Goal: Use online tool/utility

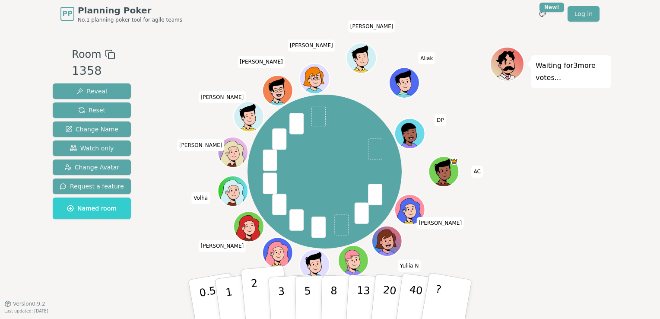
click at [254, 300] on p "2" at bounding box center [255, 300] width 11 height 47
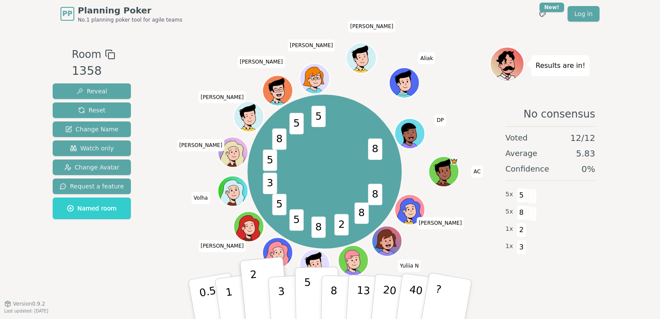
click at [299, 306] on button "5" at bounding box center [317, 299] width 44 height 66
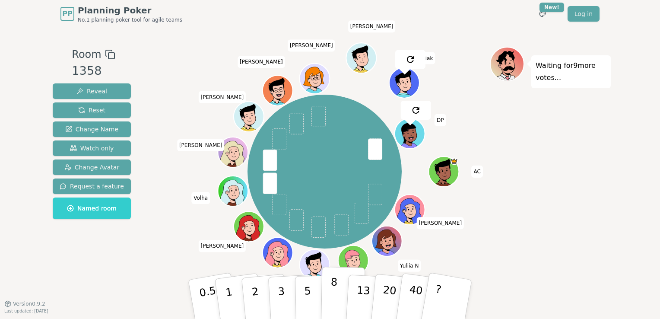
click at [337, 306] on button "8" at bounding box center [343, 299] width 44 height 66
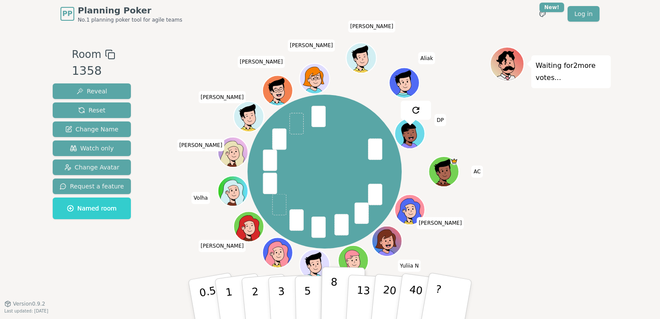
click at [338, 287] on button "8" at bounding box center [343, 299] width 44 height 66
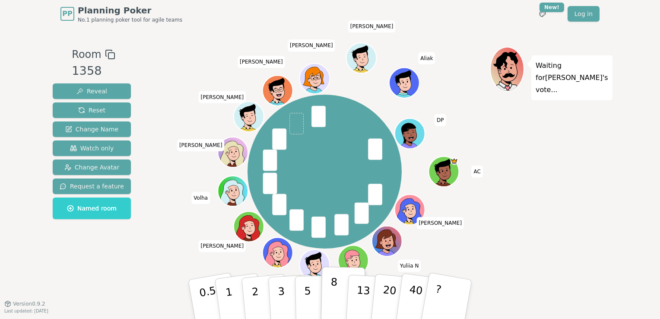
click at [333, 282] on p "8" at bounding box center [333, 298] width 7 height 47
click at [338, 280] on button "8" at bounding box center [343, 299] width 44 height 66
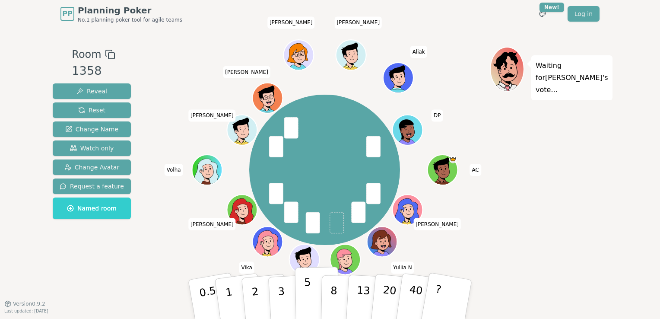
click at [311, 315] on button "5" at bounding box center [317, 299] width 44 height 66
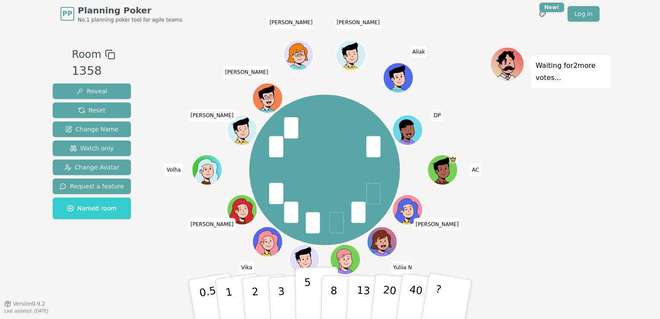
click at [306, 310] on p "5" at bounding box center [307, 299] width 7 height 47
